Goal: Find specific page/section: Find specific page/section

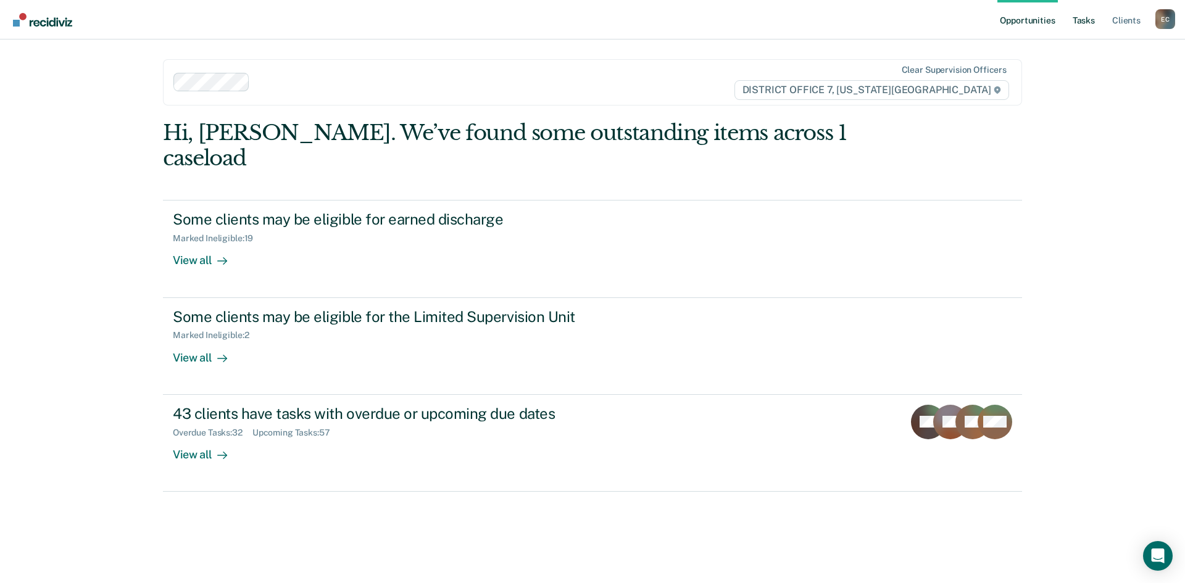
click at [1087, 25] on link "Tasks" at bounding box center [1083, 19] width 27 height 39
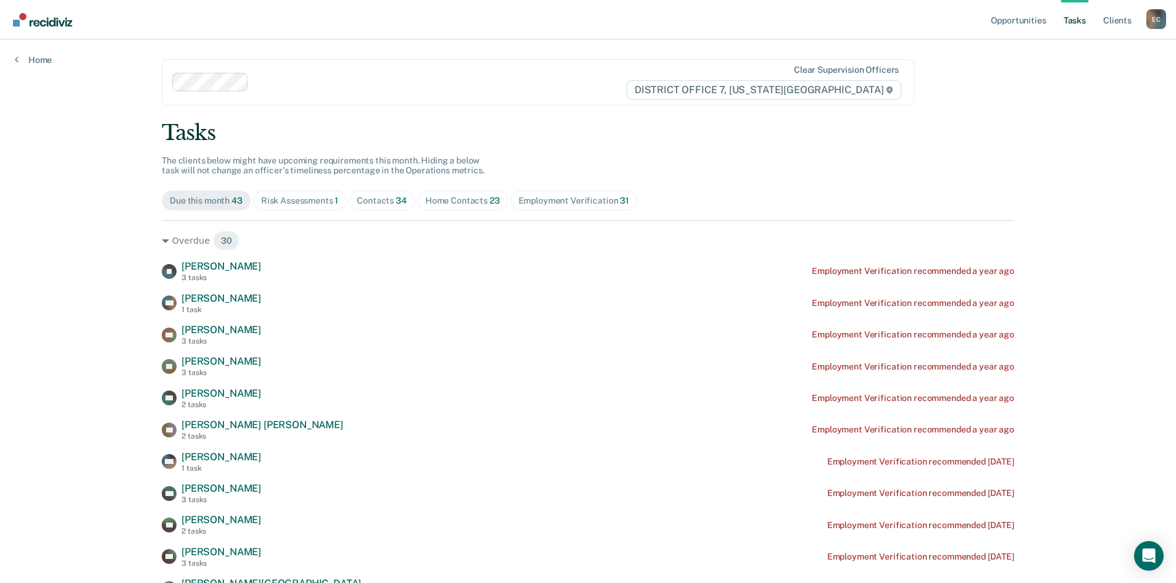
click at [370, 204] on div "Contacts 34" at bounding box center [382, 201] width 50 height 10
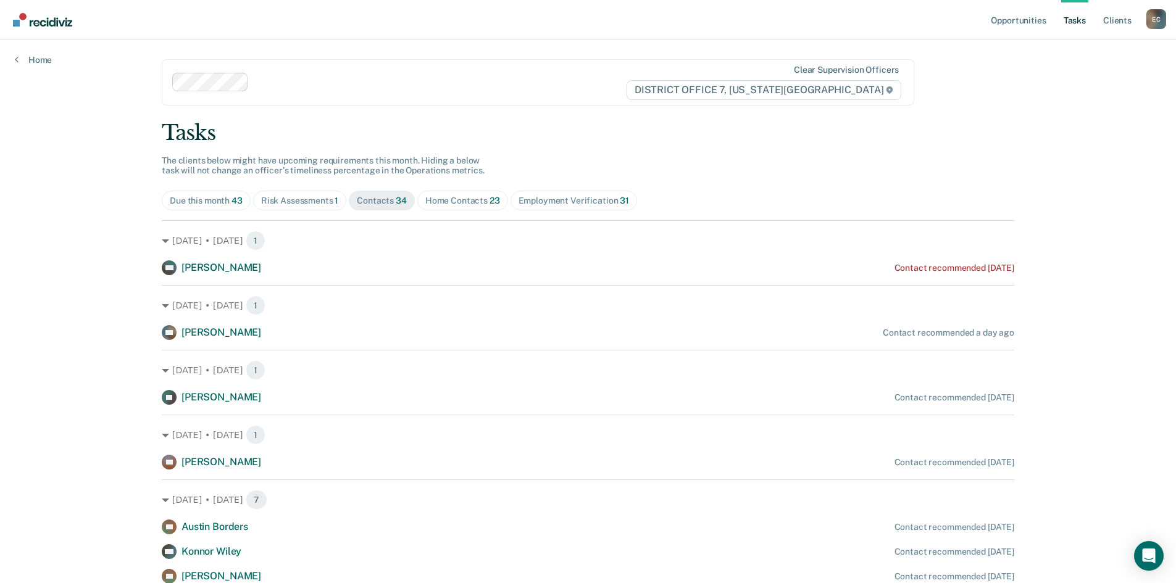
click at [438, 202] on div "Home Contacts 23" at bounding box center [462, 201] width 75 height 10
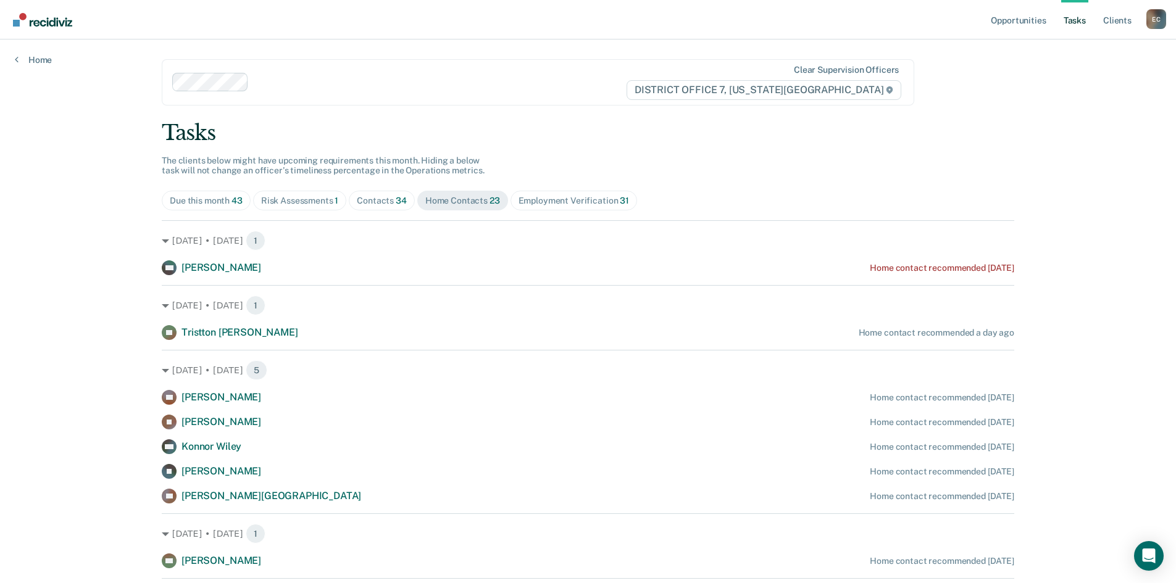
click at [367, 206] on span "Contacts 34" at bounding box center [382, 201] width 66 height 20
